Goal: Understand process/instructions: Learn how to perform a task or action

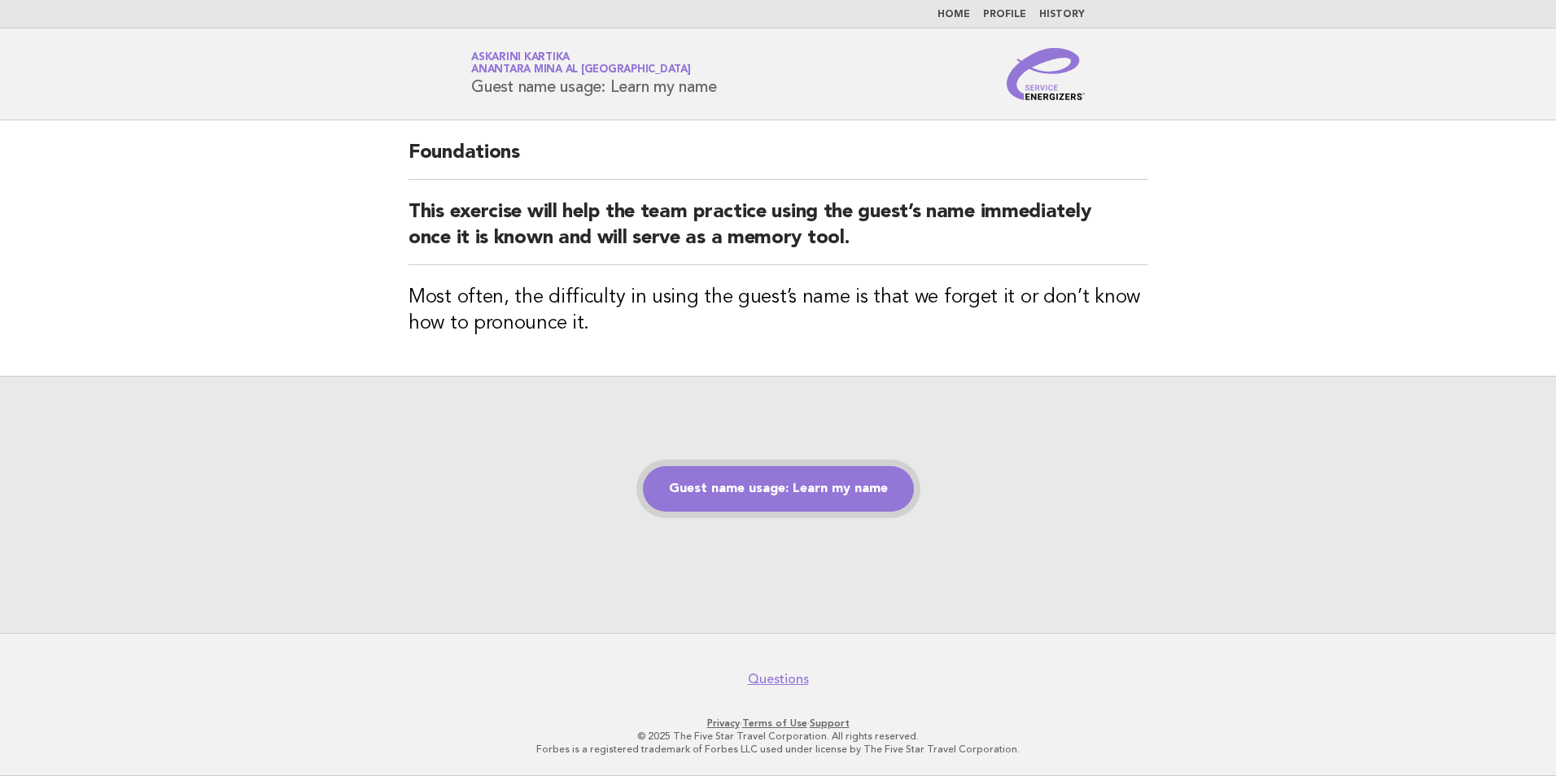
click at [740, 467] on link "Guest name usage: Learn my name" at bounding box center [778, 489] width 271 height 46
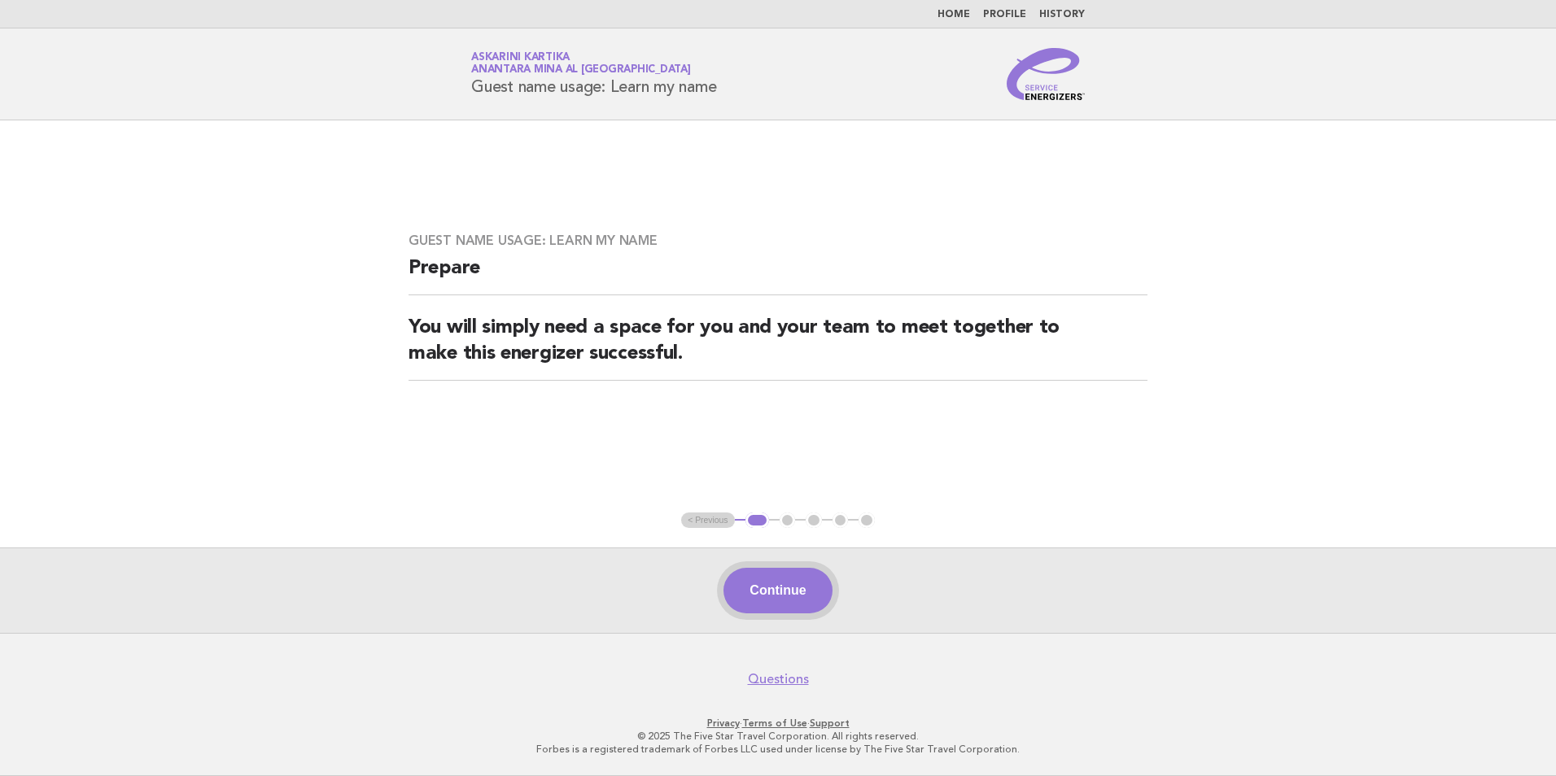
click at [781, 588] on button "Continue" at bounding box center [778, 591] width 108 height 46
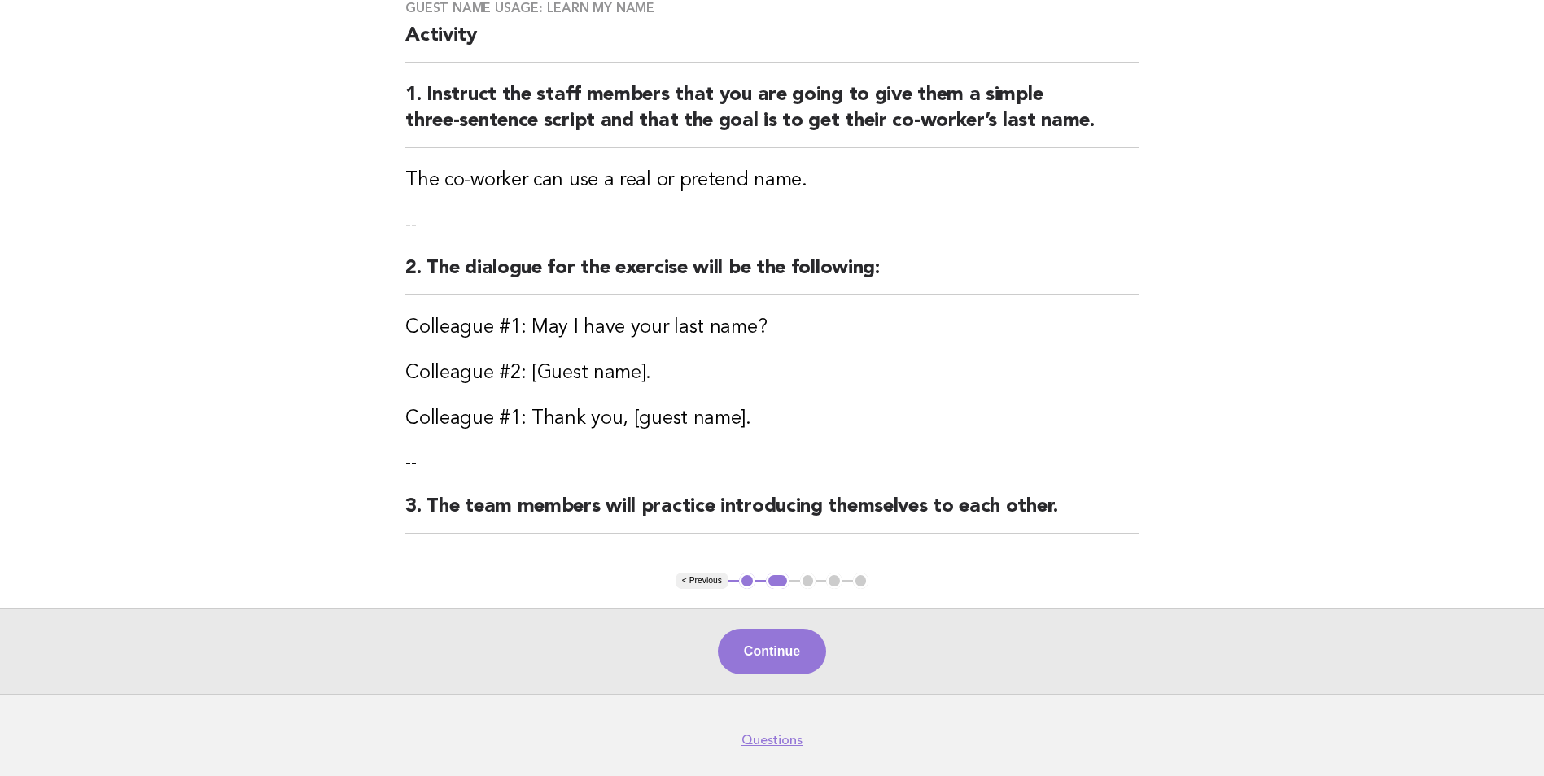
scroll to position [163, 0]
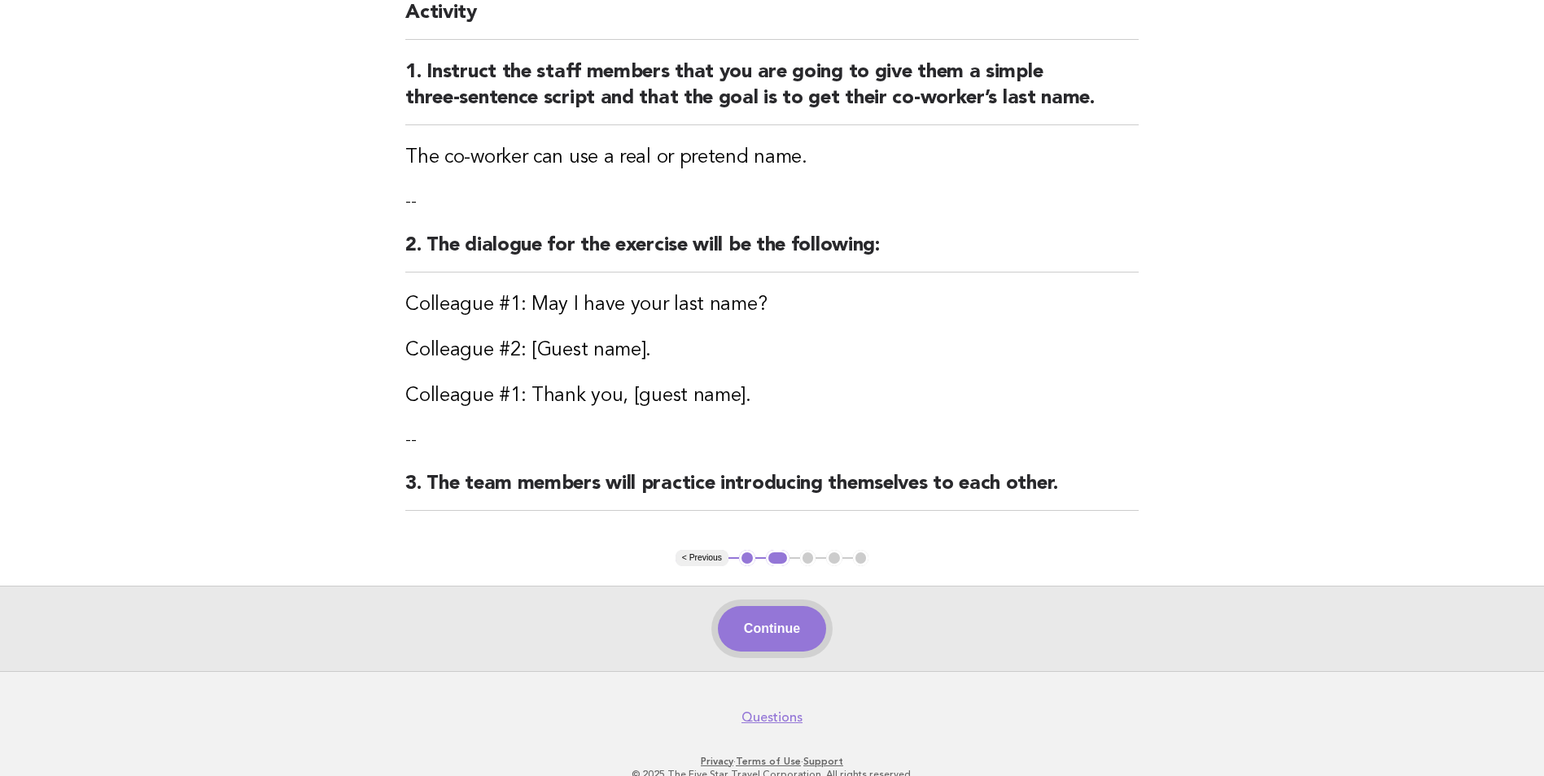
click at [790, 627] on button "Continue" at bounding box center [772, 629] width 108 height 46
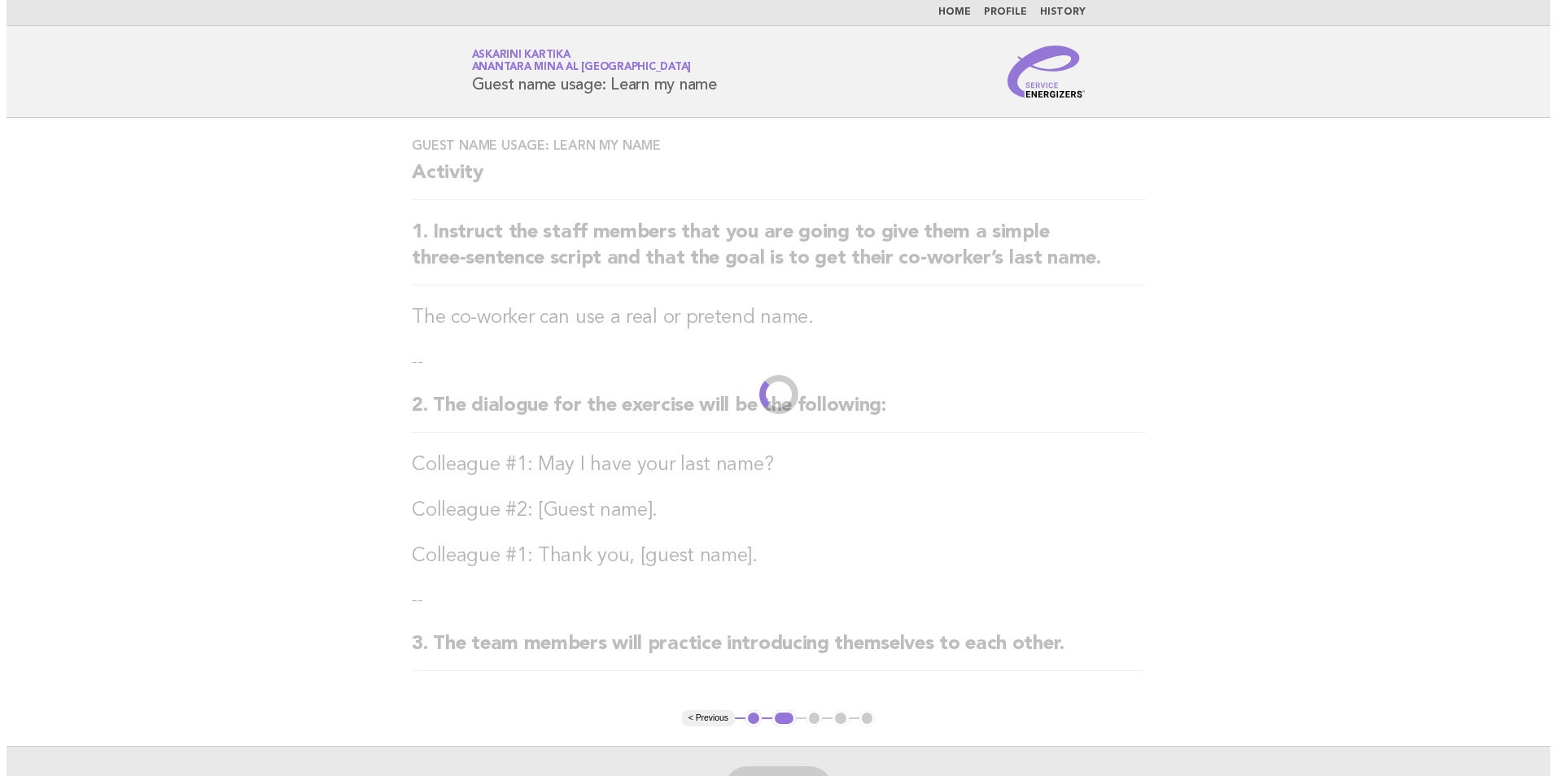
scroll to position [0, 0]
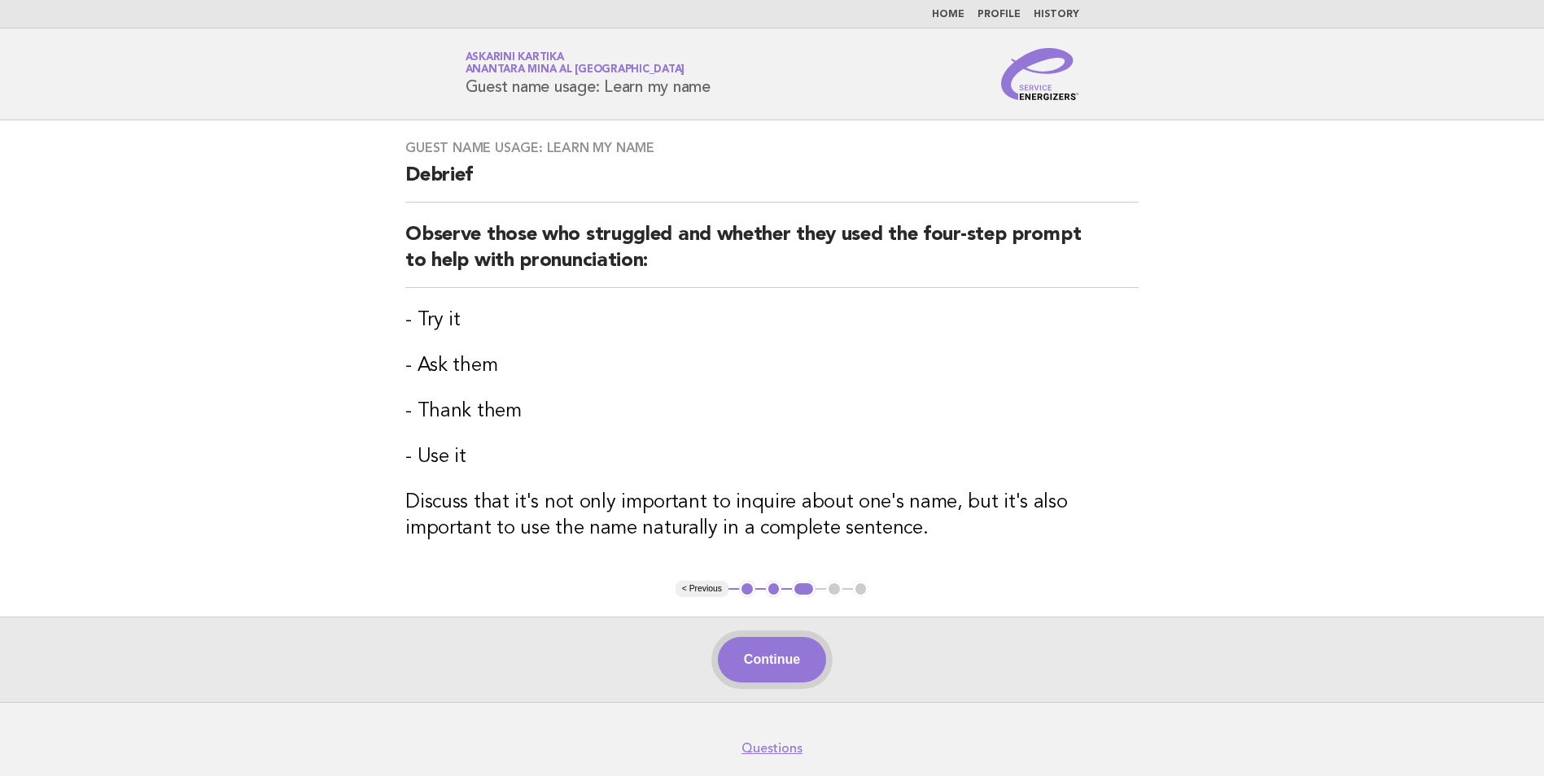
click at [798, 659] on button "Continue" at bounding box center [772, 660] width 108 height 46
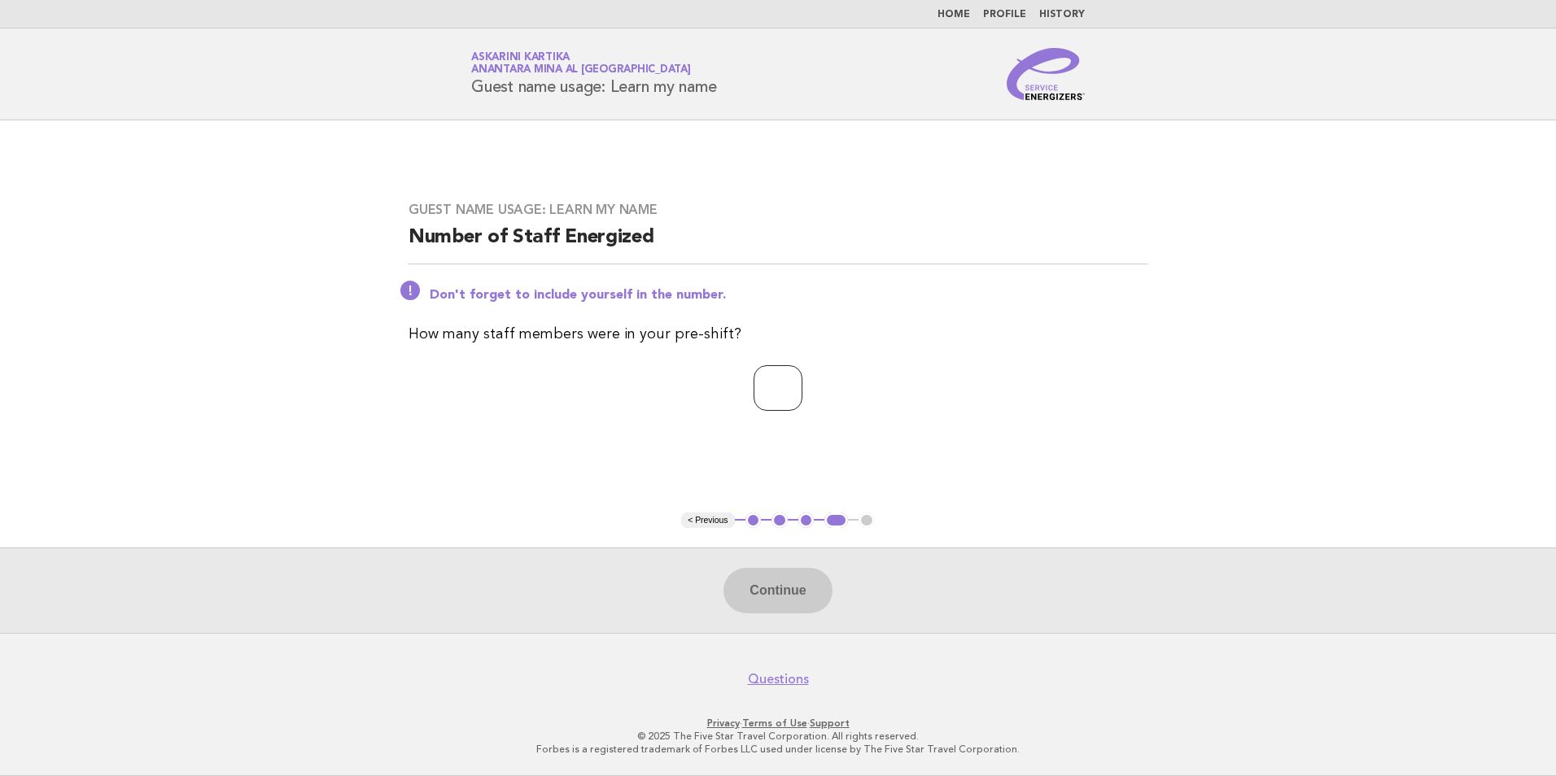
drag, startPoint x: 786, startPoint y: 399, endPoint x: 743, endPoint y: 397, distance: 43.2
click at [754, 398] on input "number" at bounding box center [778, 388] width 49 height 46
type input "*"
click at [819, 602] on button "Continue" at bounding box center [778, 591] width 108 height 46
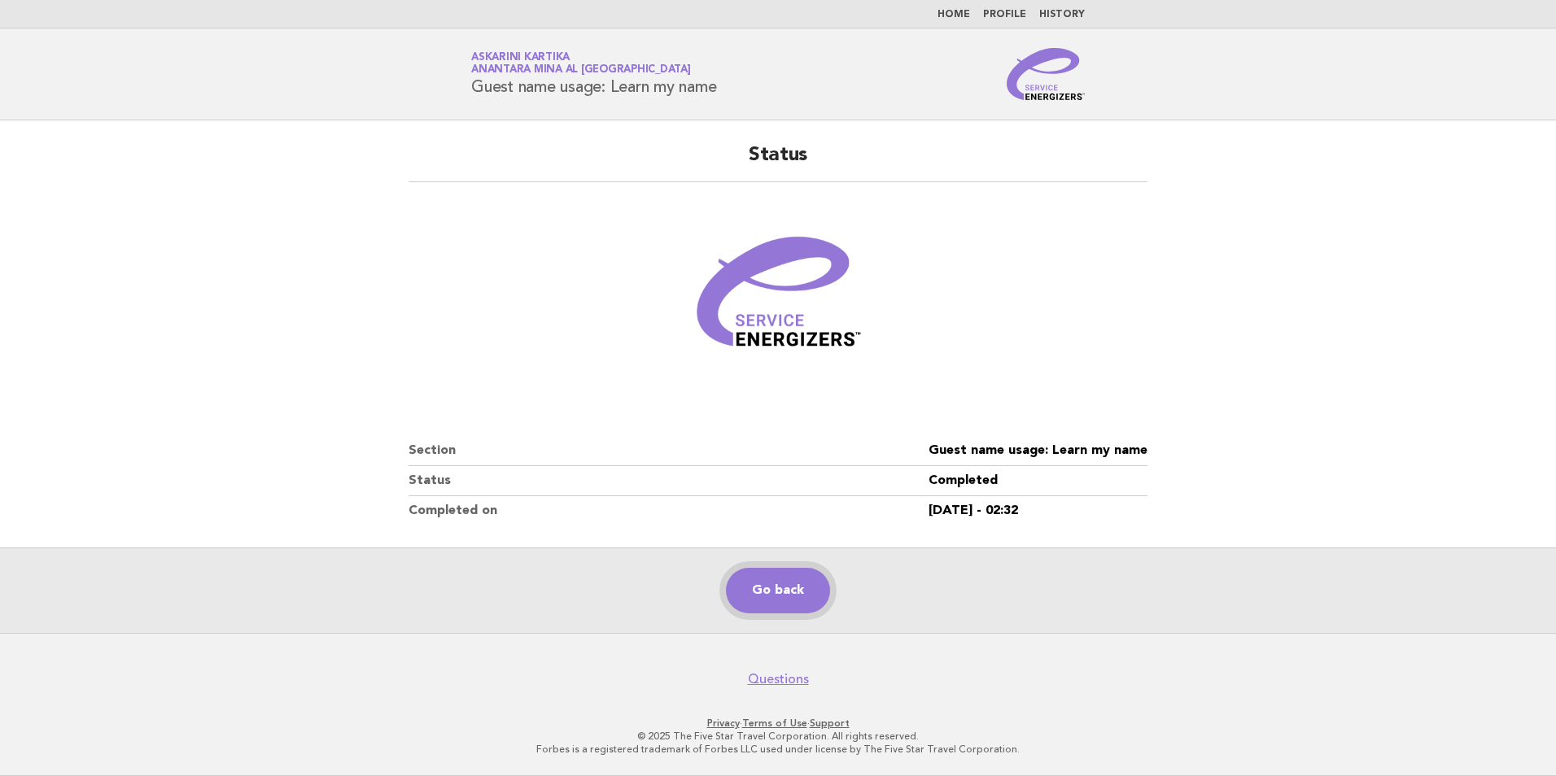
drag, startPoint x: 773, startPoint y: 583, endPoint x: 857, endPoint y: 693, distance: 138.9
click at [772, 584] on link "Go back" at bounding box center [778, 591] width 104 height 46
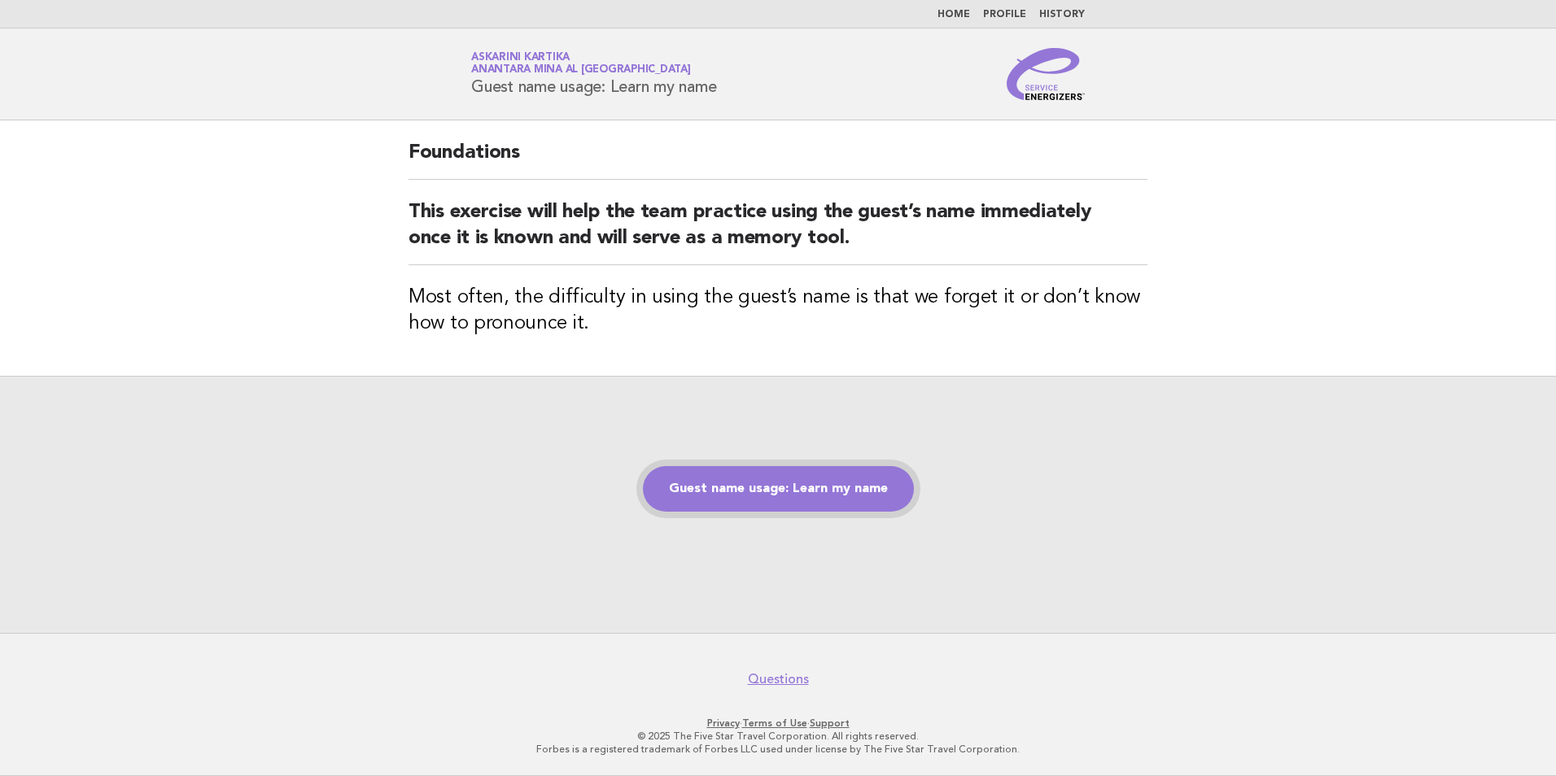
click at [749, 484] on link "Guest name usage: Learn my name" at bounding box center [778, 489] width 271 height 46
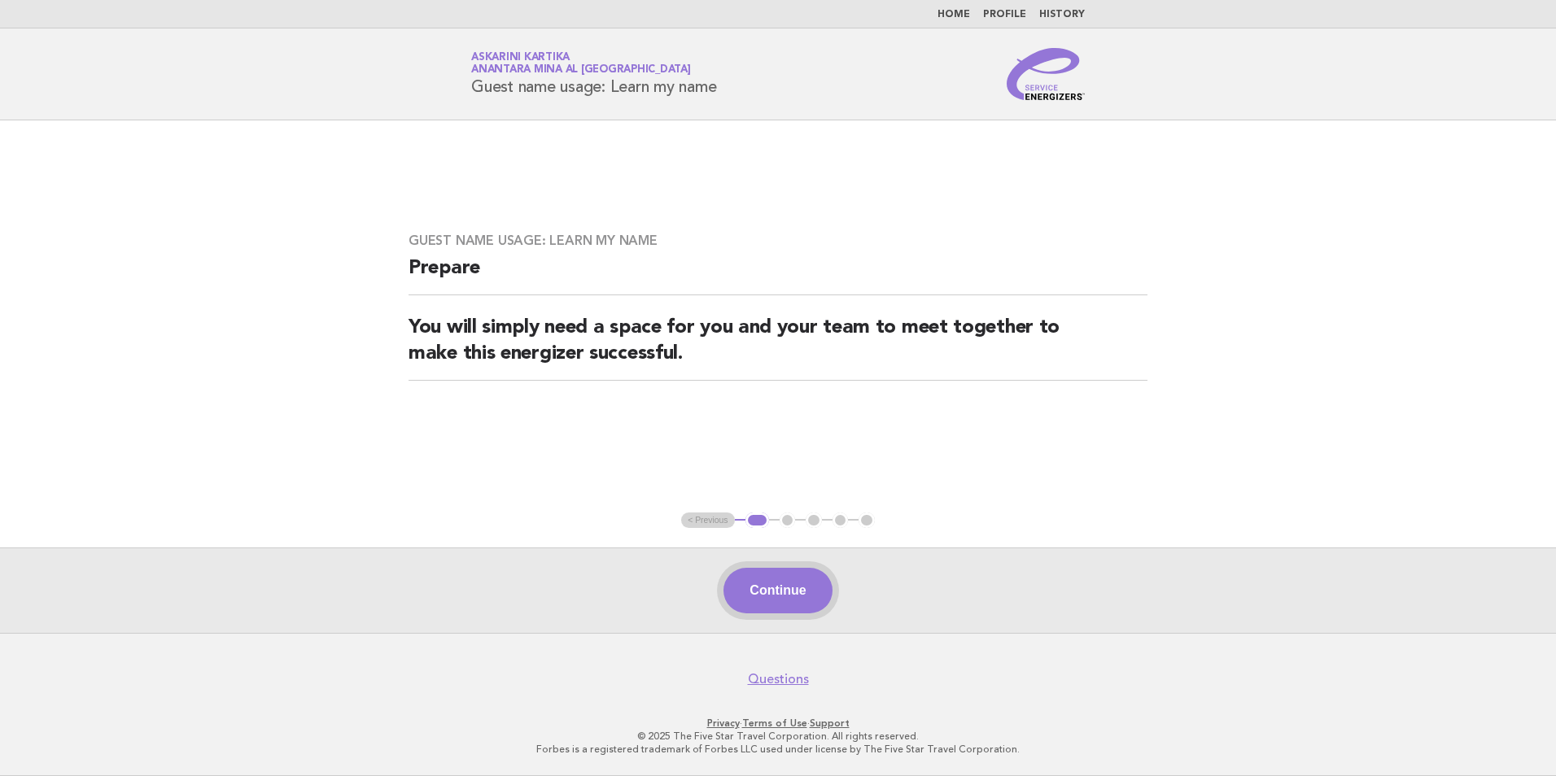
click at [794, 601] on button "Continue" at bounding box center [778, 591] width 108 height 46
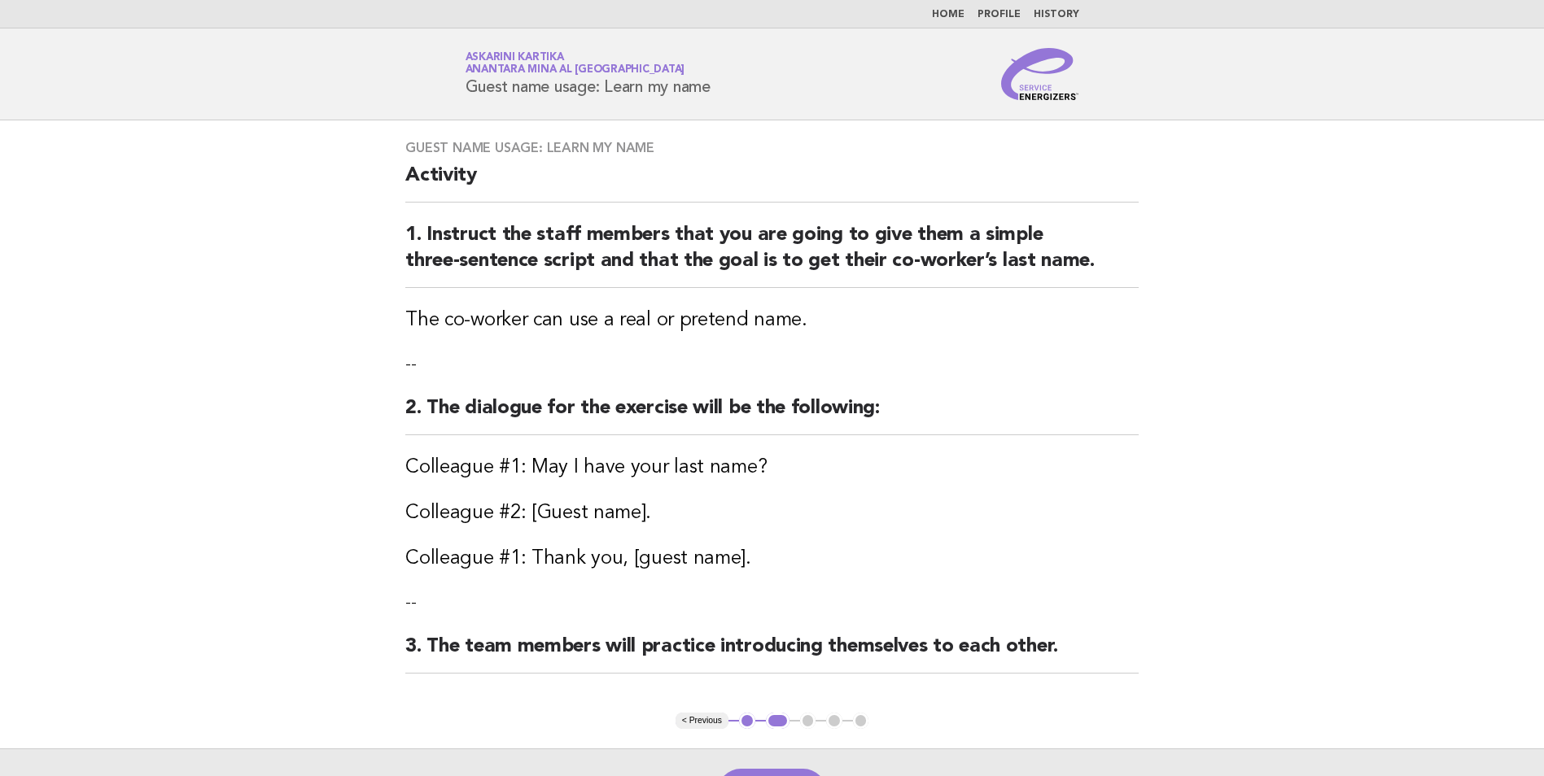
drag, startPoint x: 882, startPoint y: 492, endPoint x: 1356, endPoint y: 428, distance: 478.0
click at [1356, 428] on main "Guest name usage: Learn my name Activity 1. Instruct the staff members that you…" at bounding box center [772, 477] width 1544 height 714
